Goal: Information Seeking & Learning: Find specific fact

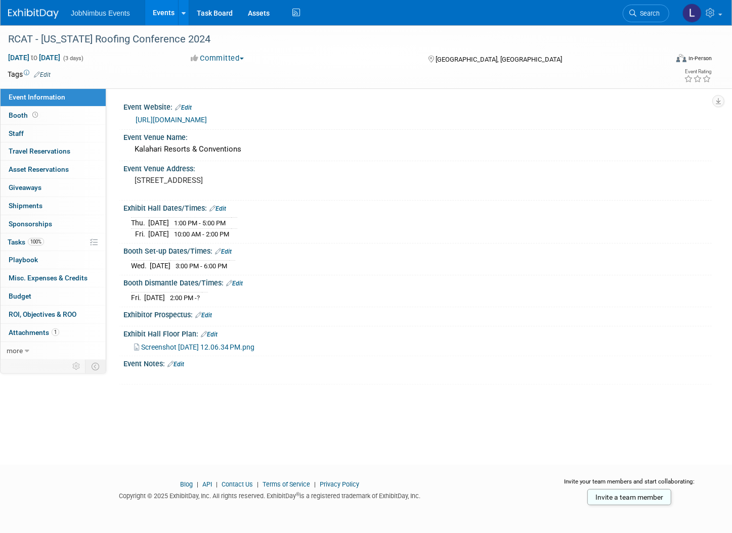
click at [157, 14] on link "Events" at bounding box center [163, 12] width 37 height 25
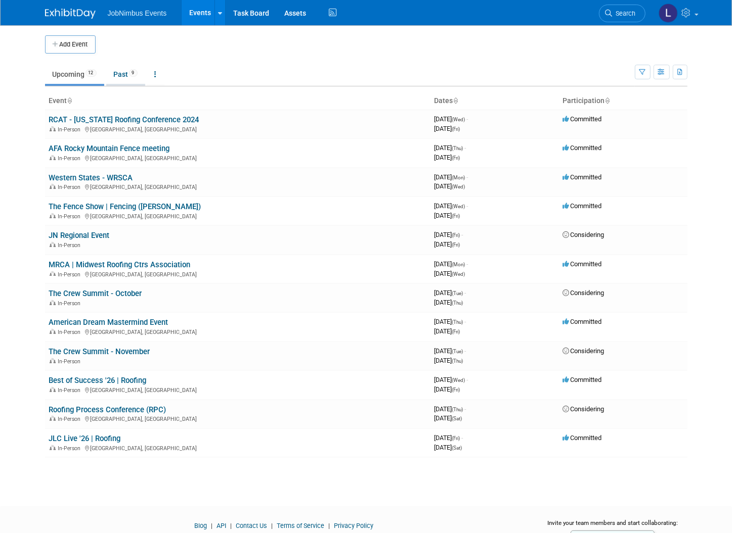
click at [120, 75] on link "Past 9" at bounding box center [125, 74] width 39 height 19
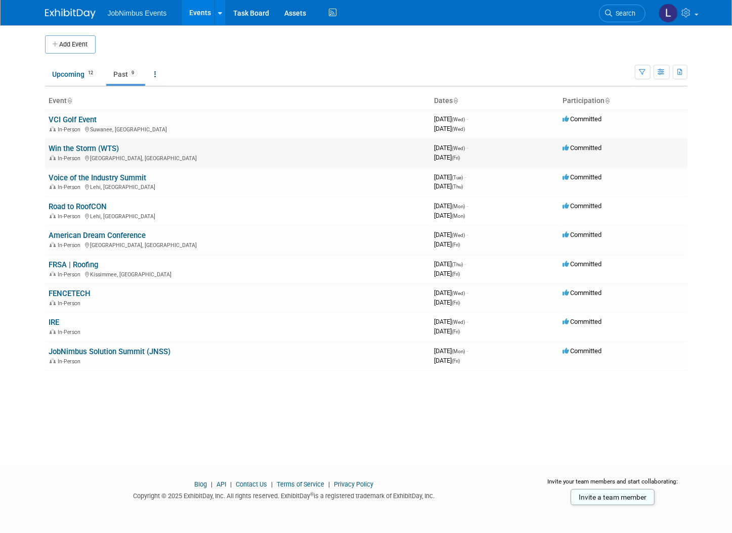
click at [87, 150] on link "Win the Storm (WTS)" at bounding box center [84, 148] width 70 height 9
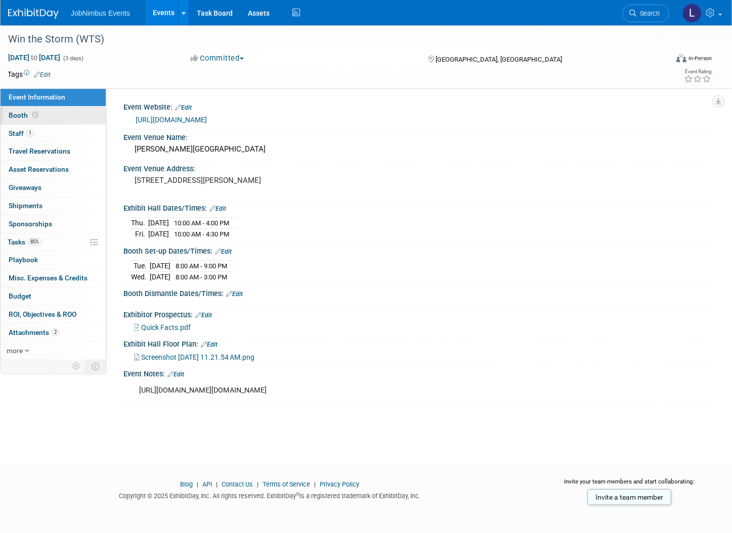
click at [14, 109] on link "Booth" at bounding box center [53, 116] width 105 height 18
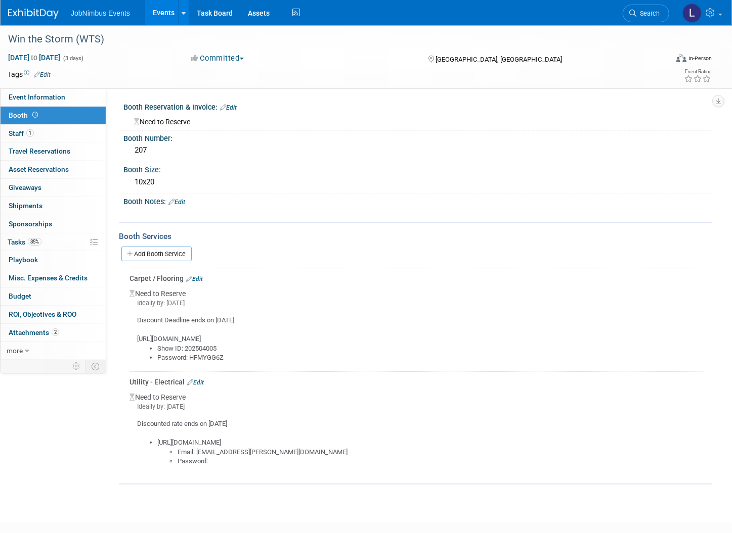
click at [240, 335] on div "Discount Deadline ends on 7/21/25 https://cyberservices.theexpogroup.com/Custom…" at bounding box center [416, 335] width 574 height 55
drag, startPoint x: 136, startPoint y: 336, endPoint x: 433, endPoint y: 340, distance: 296.8
click at [433, 340] on div "Discount Deadline ends on 7/21/25 https://cyberservices.theexpogroup.com/Custom…" at bounding box center [416, 335] width 574 height 55
copy div "https://cyberservices.theexpogroup.com/CustomerService/ExhibitorManuals/?ShowID…"
click at [222, 346] on li "Show ID: 202504005" at bounding box center [430, 349] width 547 height 10
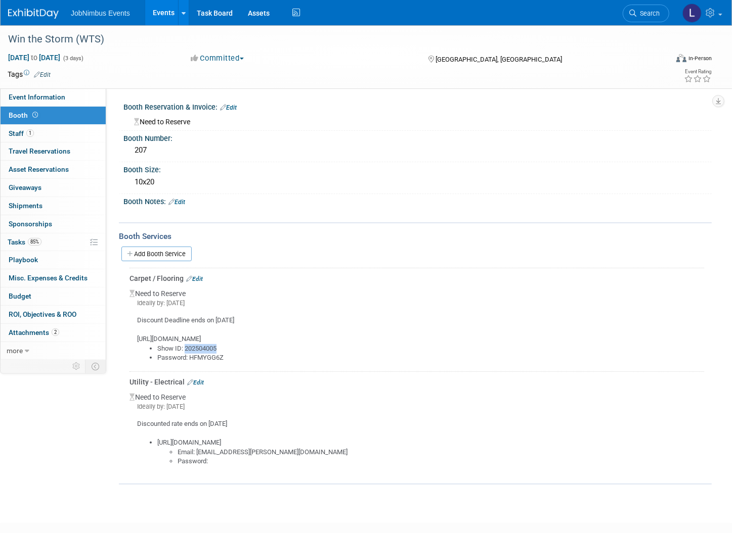
drag, startPoint x: 207, startPoint y: 348, endPoint x: 186, endPoint y: 350, distance: 21.3
click at [186, 350] on li "Show ID: 202504005" at bounding box center [430, 349] width 547 height 10
copy li "202504005"
drag, startPoint x: 221, startPoint y: 365, endPoint x: 224, endPoint y: 356, distance: 8.6
click at [221, 364] on td "Carpet / Flooring Edit Need to Reserve Ideally by: Fri. Jul 18, 2025 Discount D…" at bounding box center [416, 319] width 574 height 103
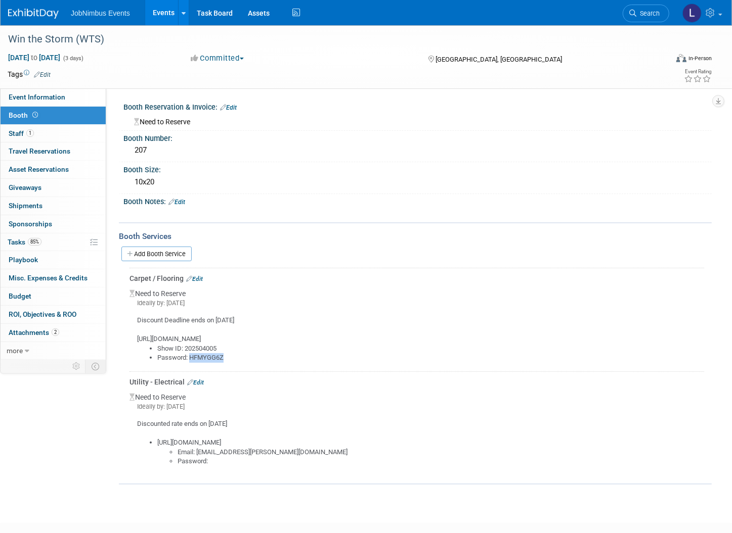
drag, startPoint x: 224, startPoint y: 356, endPoint x: 191, endPoint y: 358, distance: 33.4
click at [191, 358] on li "Password: HFMYGG6Z" at bounding box center [430, 358] width 547 height 10
copy li "HFMYGG6Z"
click at [252, 439] on li "https://ordering.edlen.com/login Email: deni.blair@jobnimbus.com Password:" at bounding box center [430, 452] width 547 height 28
copy li "https://ordering.edlen.com/login"
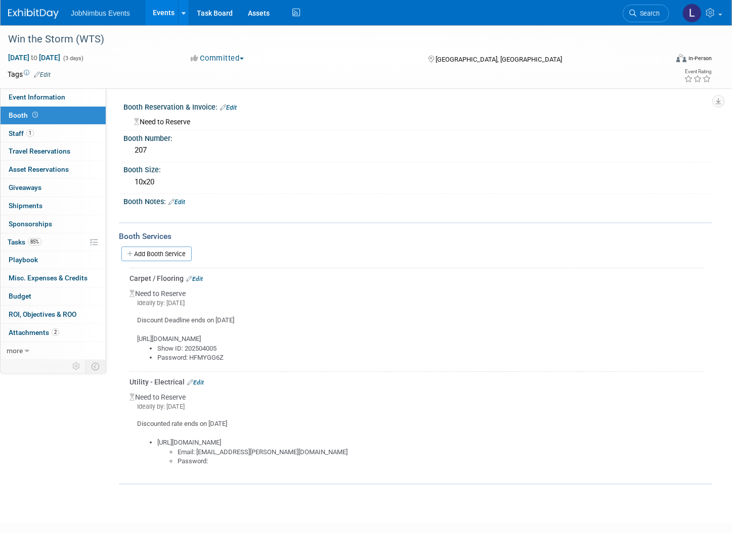
click at [264, 453] on li "Email: deni.blair@jobnimbus.com" at bounding box center [440, 453] width 526 height 10
drag, startPoint x: 279, startPoint y: 450, endPoint x: 337, endPoint y: 376, distance: 94.8
click at [228, 450] on li "Email: deni.blair@jobnimbus.com" at bounding box center [440, 453] width 526 height 10
